Goal: Task Accomplishment & Management: Manage account settings

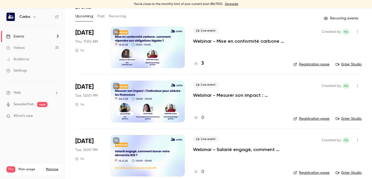
scroll to position [33, 0]
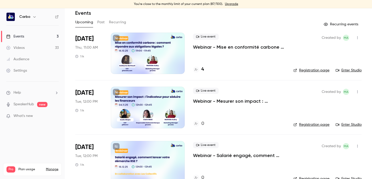
scroll to position [33, 0]
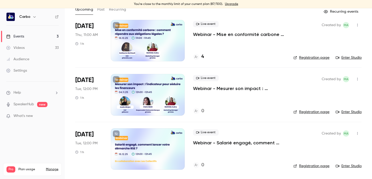
click at [136, 54] on div at bounding box center [148, 40] width 74 height 41
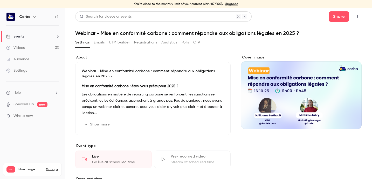
click at [146, 43] on button "Registrations" at bounding box center [145, 42] width 23 height 8
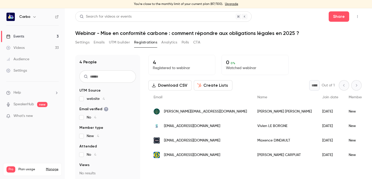
click at [87, 41] on button "Settings" at bounding box center [82, 42] width 14 height 8
